Goal: Complete application form

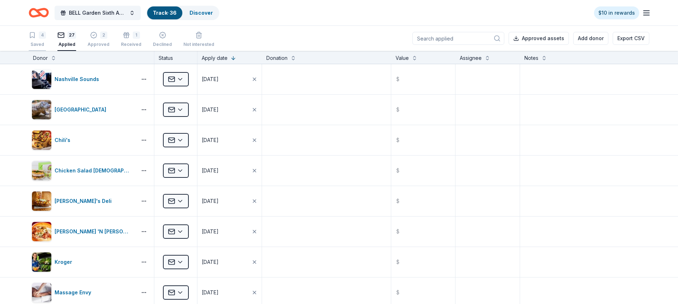
click at [35, 34] on icon "button" at bounding box center [32, 35] width 7 height 7
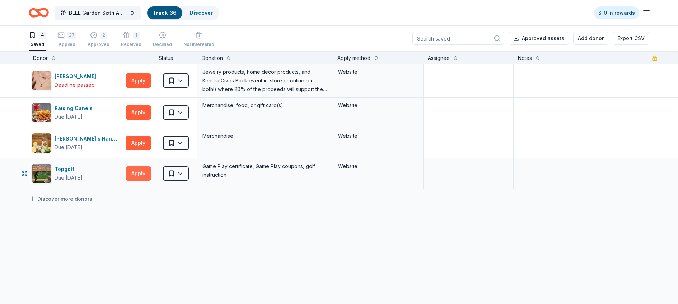
click at [140, 172] on button "Apply" at bounding box center [138, 173] width 25 height 14
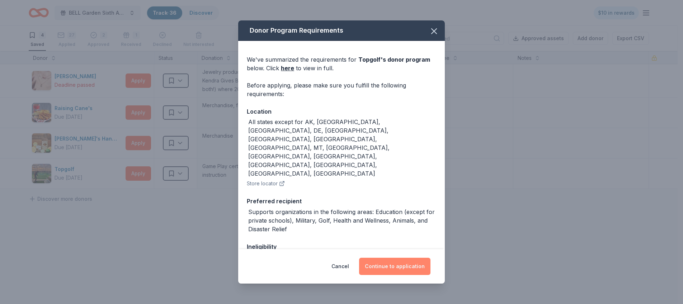
click at [389, 267] on button "Continue to application" at bounding box center [394, 266] width 71 height 17
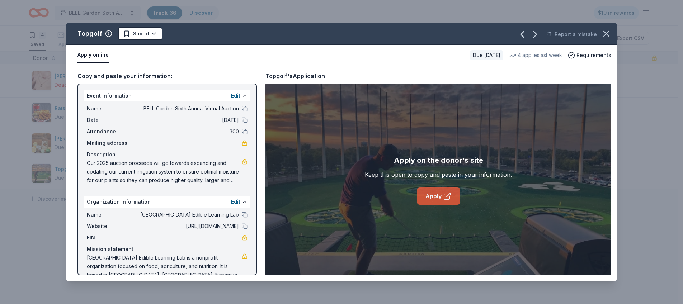
click at [437, 196] on link "Apply" at bounding box center [438, 196] width 43 height 17
click at [156, 32] on html "BELL Garden Sixth Annual Virtual Auction Track · 36 Discover $10 in rewards 4 S…" at bounding box center [341, 152] width 683 height 304
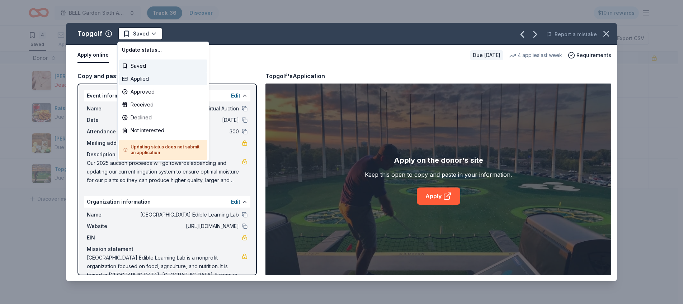
click at [156, 78] on div "Applied" at bounding box center [163, 78] width 88 height 13
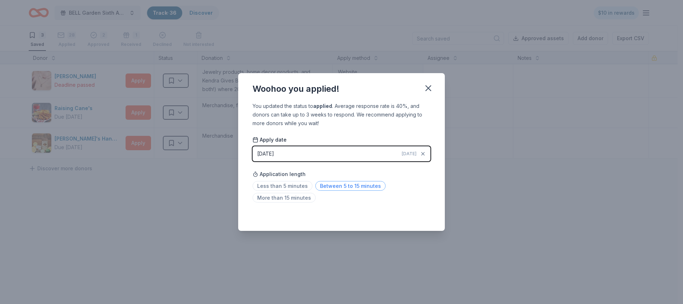
click at [338, 183] on span "Between 5 to 15 minutes" at bounding box center [350, 186] width 70 height 10
click at [427, 89] on icon "button" at bounding box center [428, 88] width 5 height 5
